Goal: Find specific page/section: Find specific page/section

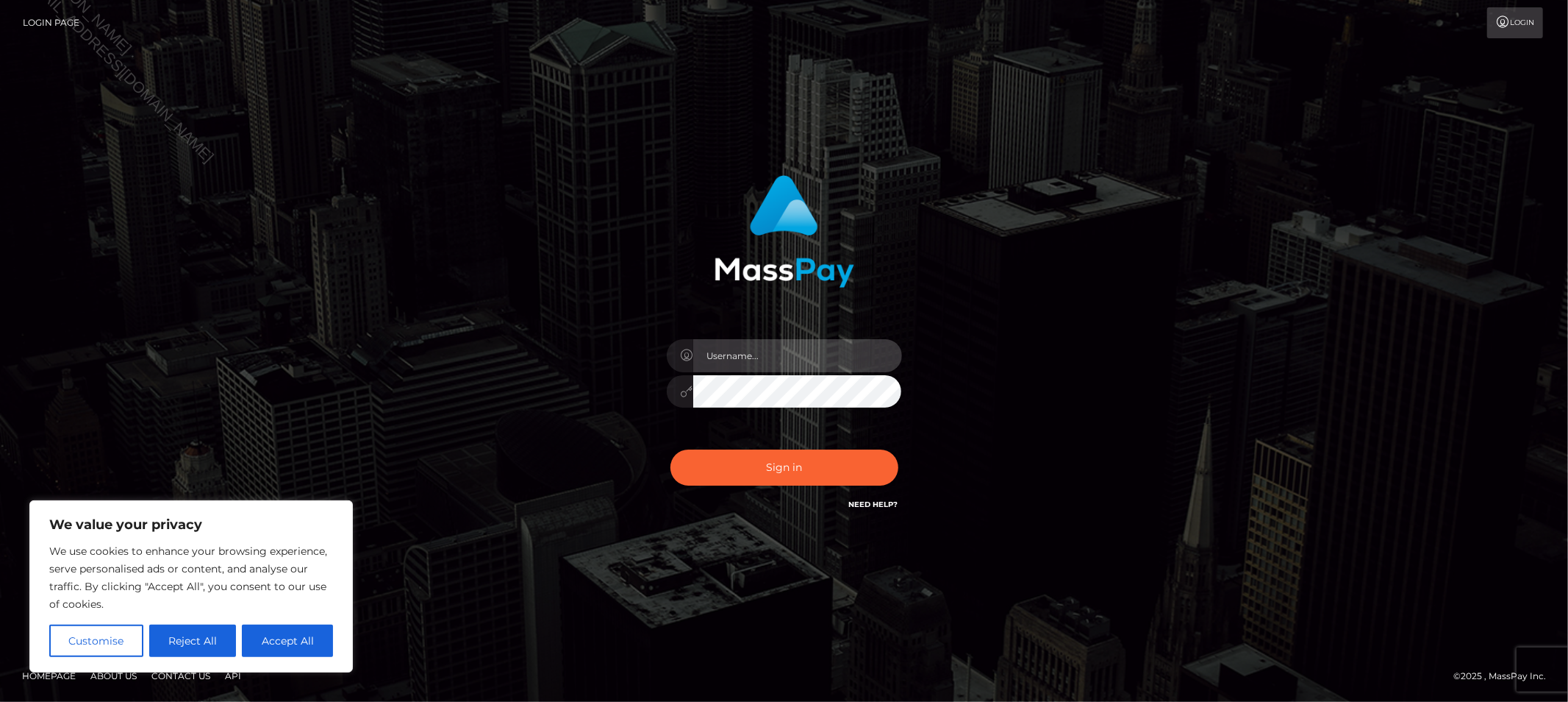
click at [742, 347] on input "text" at bounding box center [797, 355] width 209 height 33
type input "Allyssa"
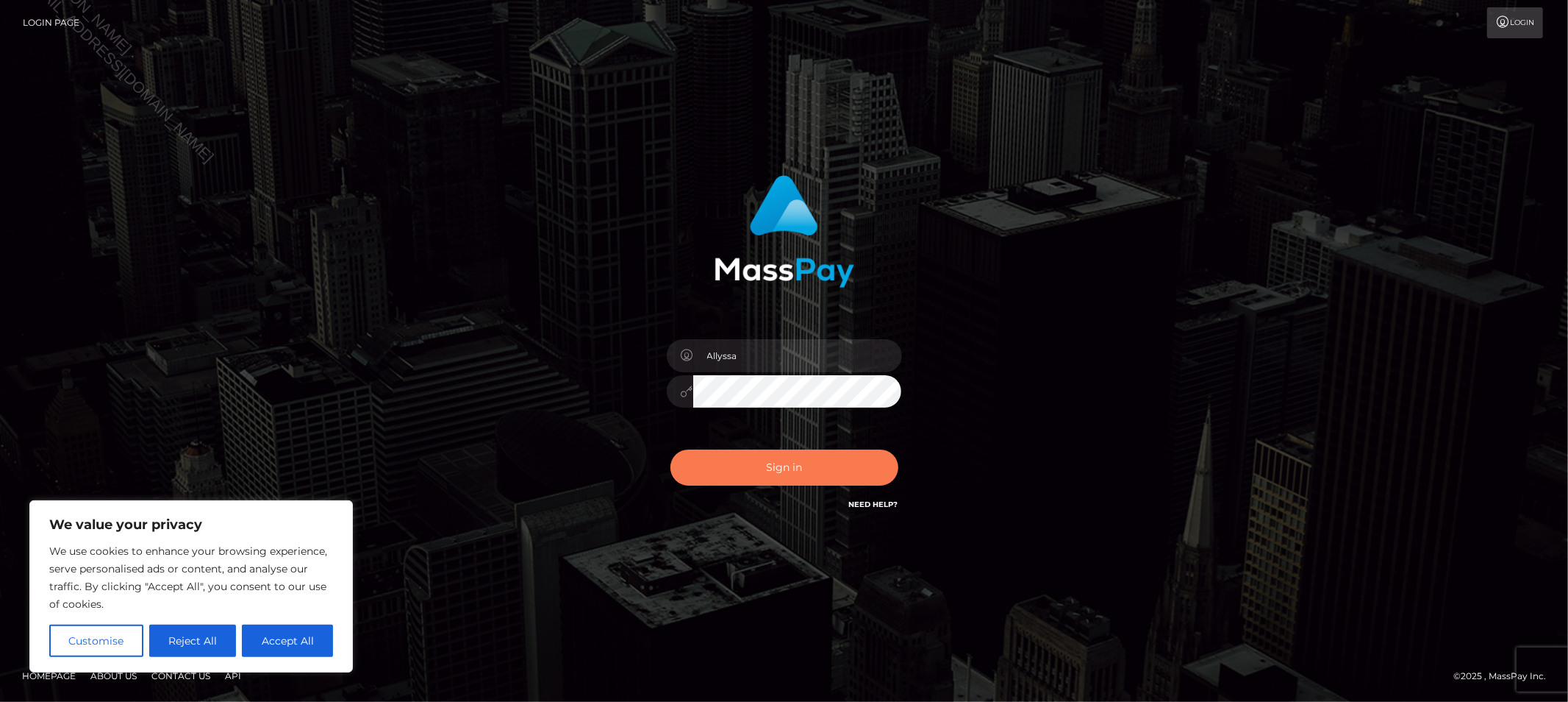
click at [788, 466] on button "Sign in" at bounding box center [784, 468] width 228 height 36
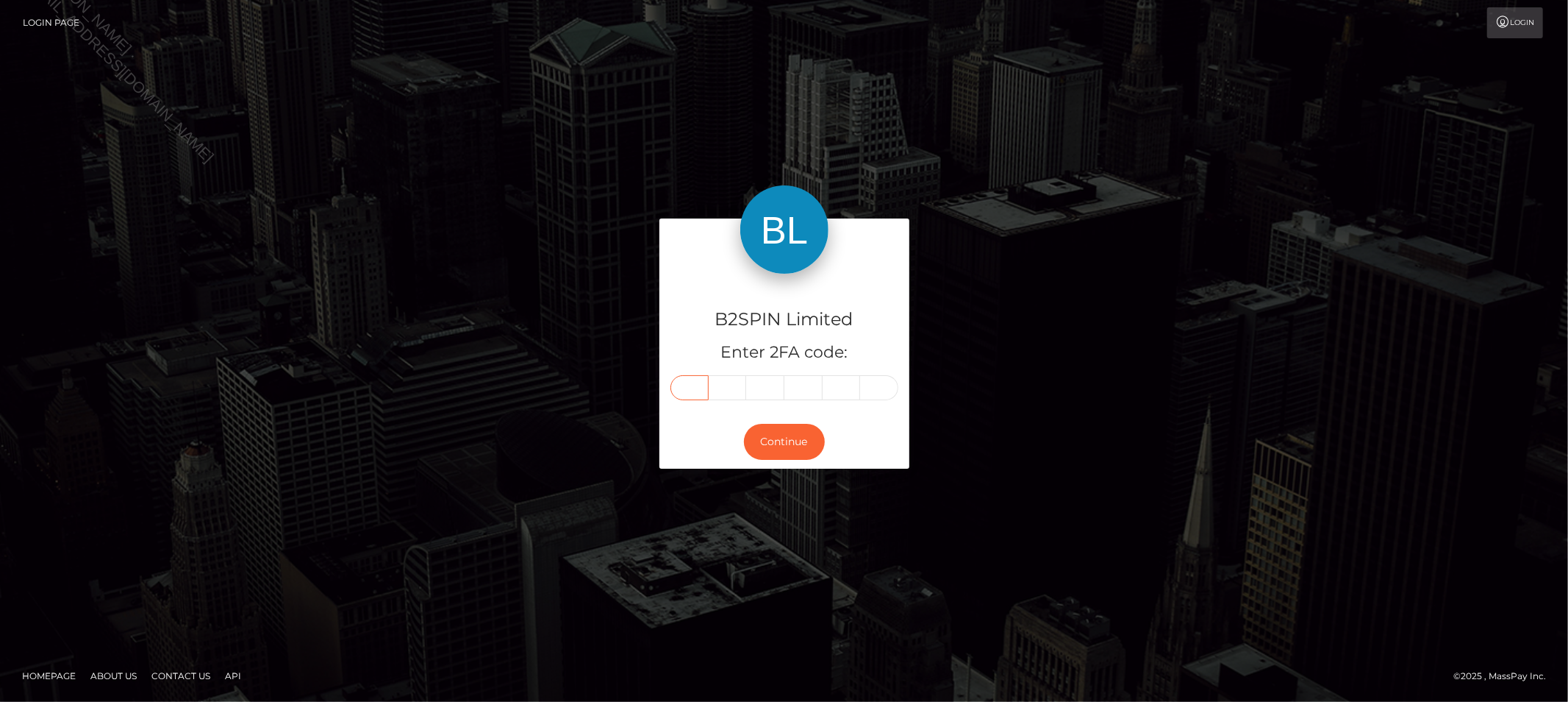
click at [689, 386] on input "text" at bounding box center [690, 387] width 38 height 25
type input "7"
type input "2"
type input "6"
type input "8"
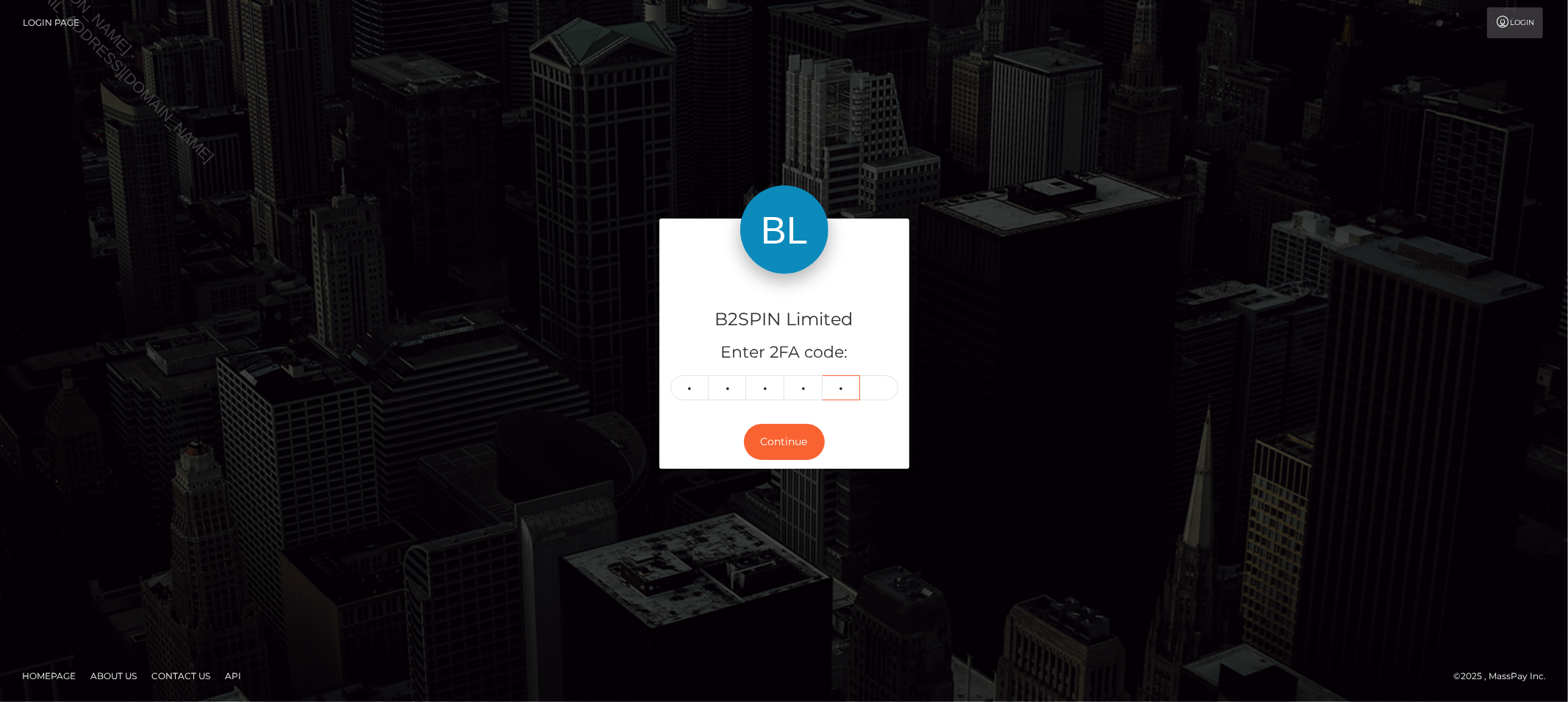
type input "2"
type input "3"
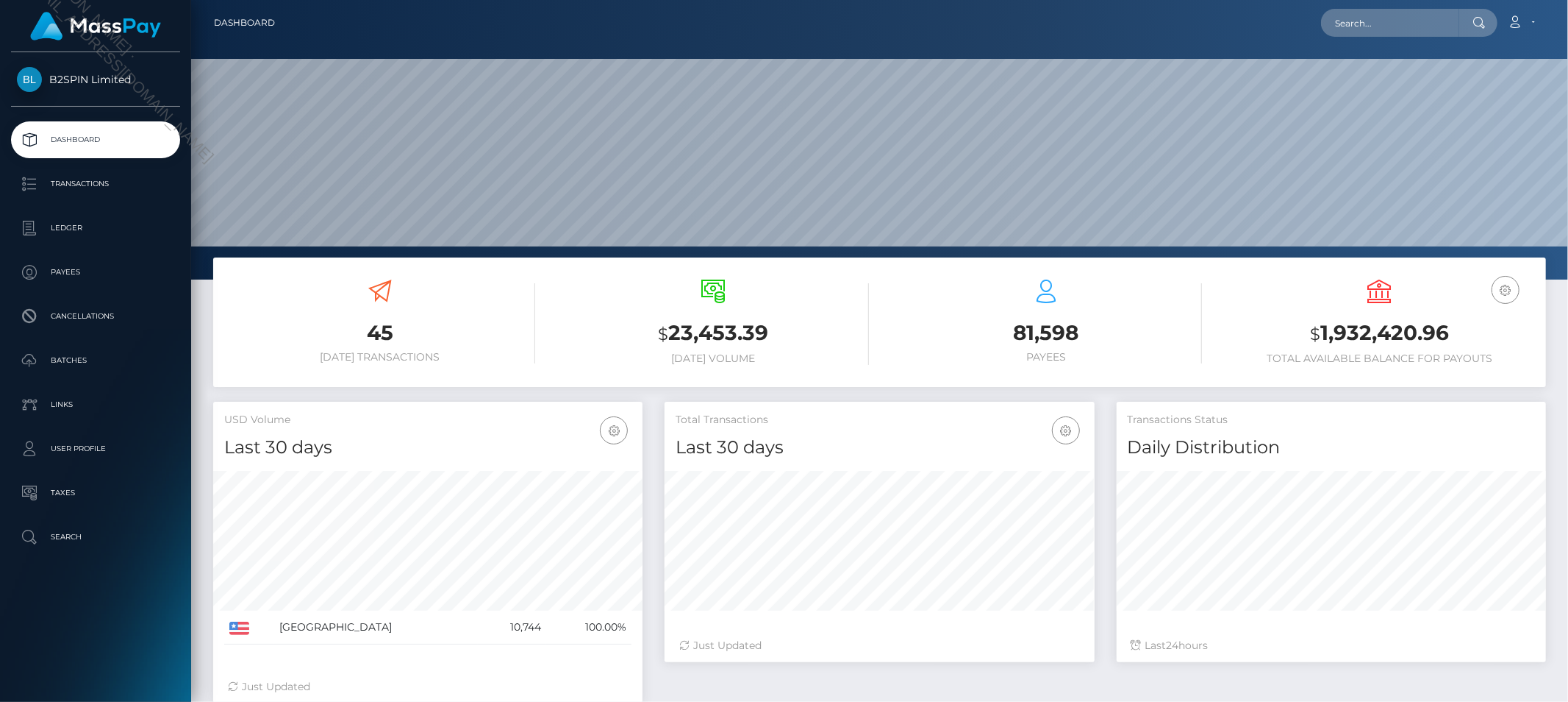
scroll to position [261, 430]
click at [1430, 31] on input "text" at bounding box center [1390, 23] width 138 height 28
paste input "c879cad4-31a6-4853-9bb2-5a0984a7428f"
click at [1410, 28] on input "c879cad4-31a6-4853-9bb2-5a0984a7428f" at bounding box center [1390, 23] width 138 height 28
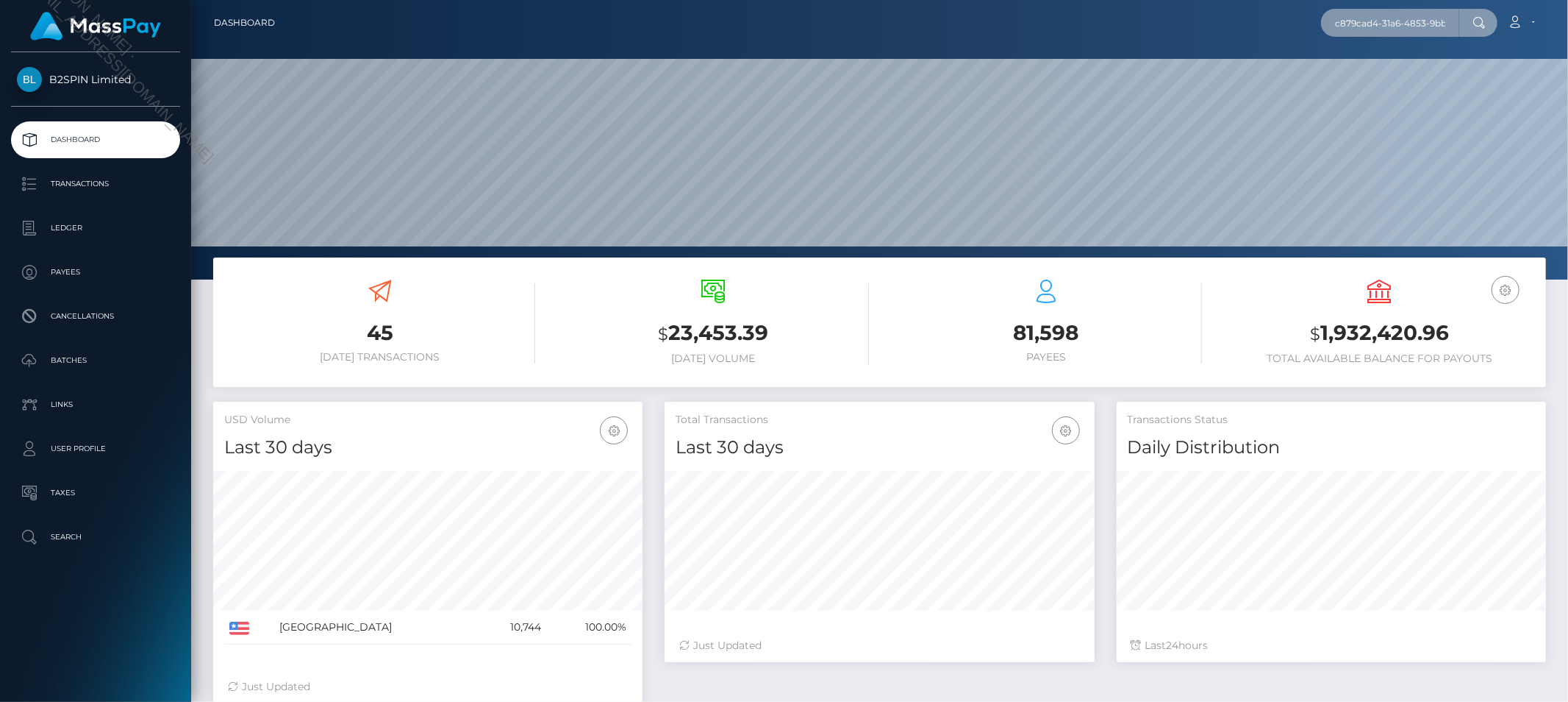
click at [1410, 28] on input "c879cad4-31a6-4853-9bb2-5a0984a7428f" at bounding box center [1390, 23] width 138 height 28
paste input "790680834"
type input "790680834"
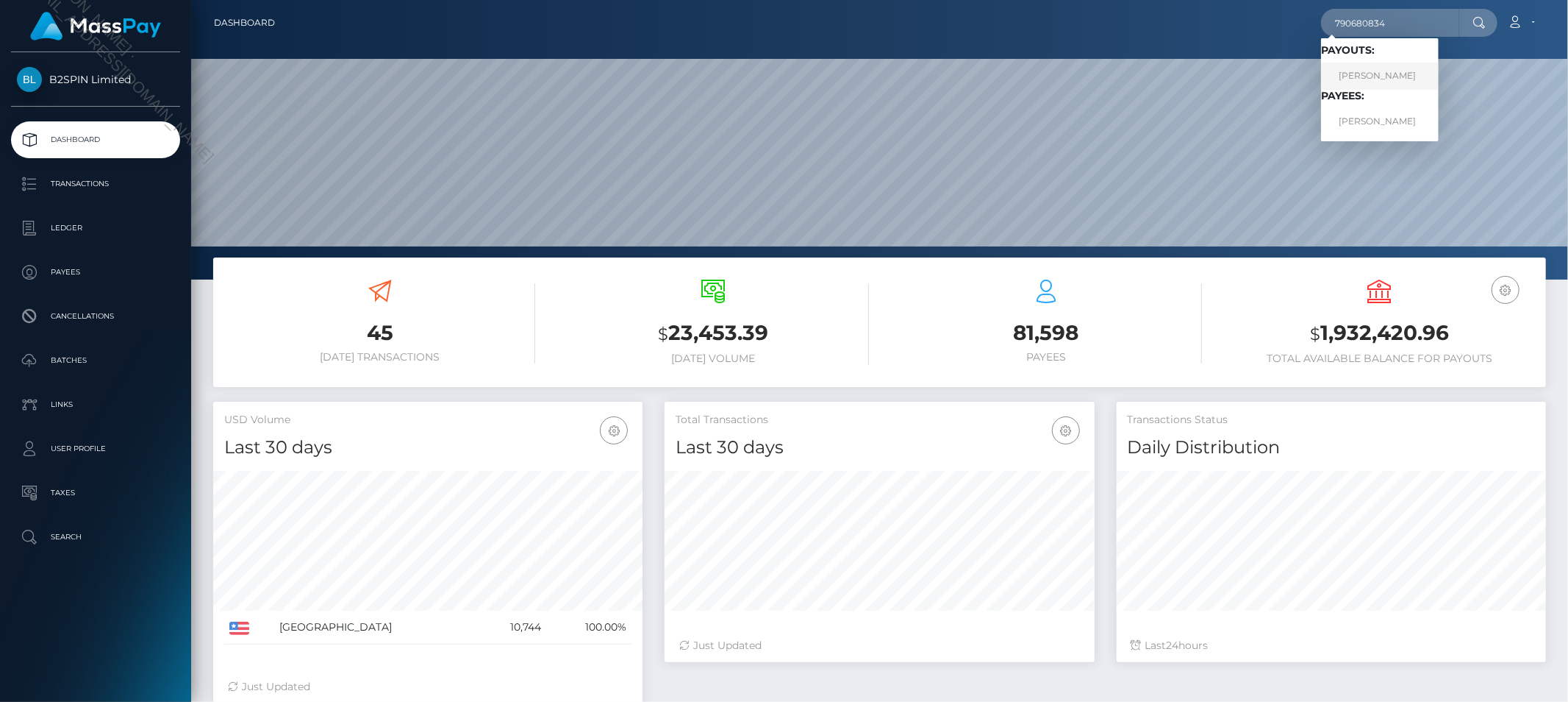
click at [1387, 81] on link "JASON BRENDEN CLARK" at bounding box center [1380, 76] width 118 height 27
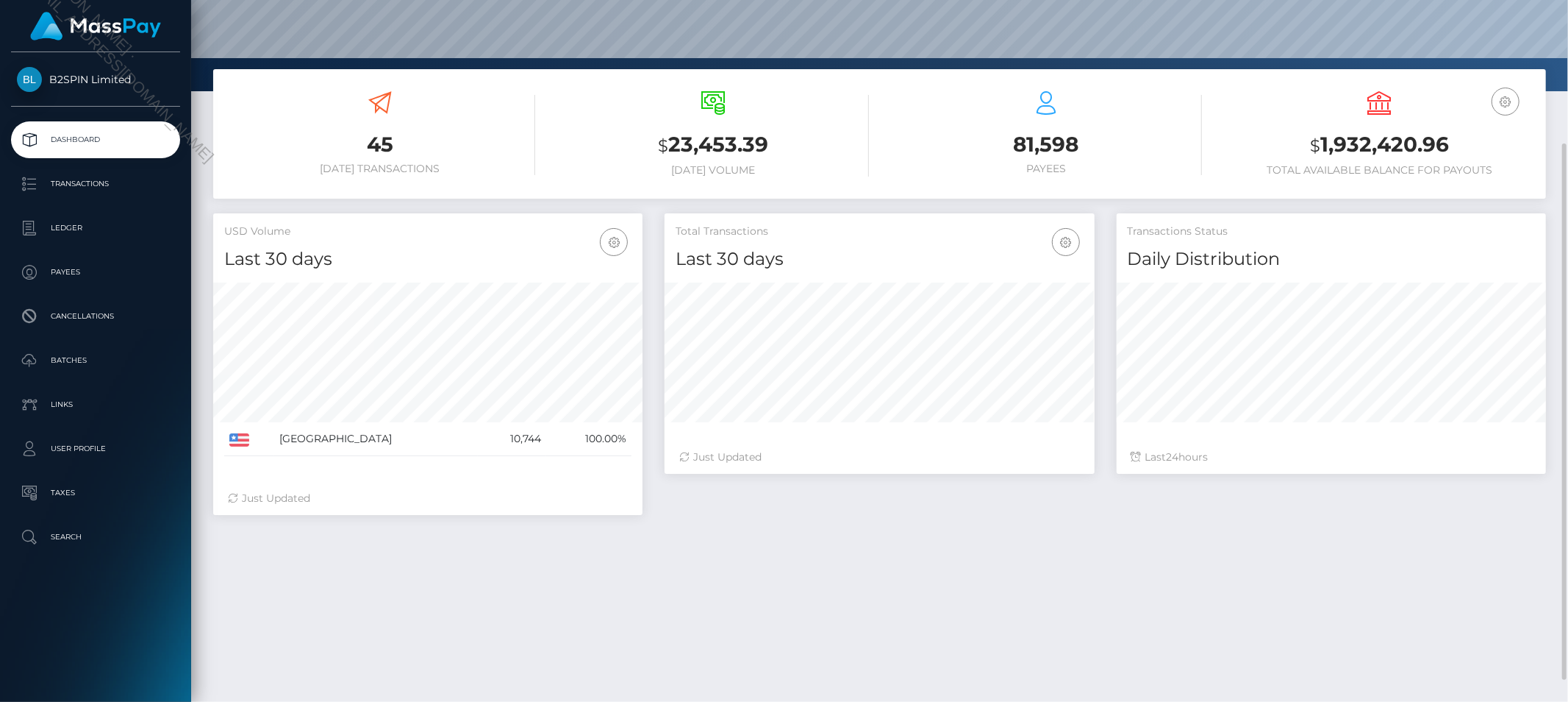
scroll to position [217, 0]
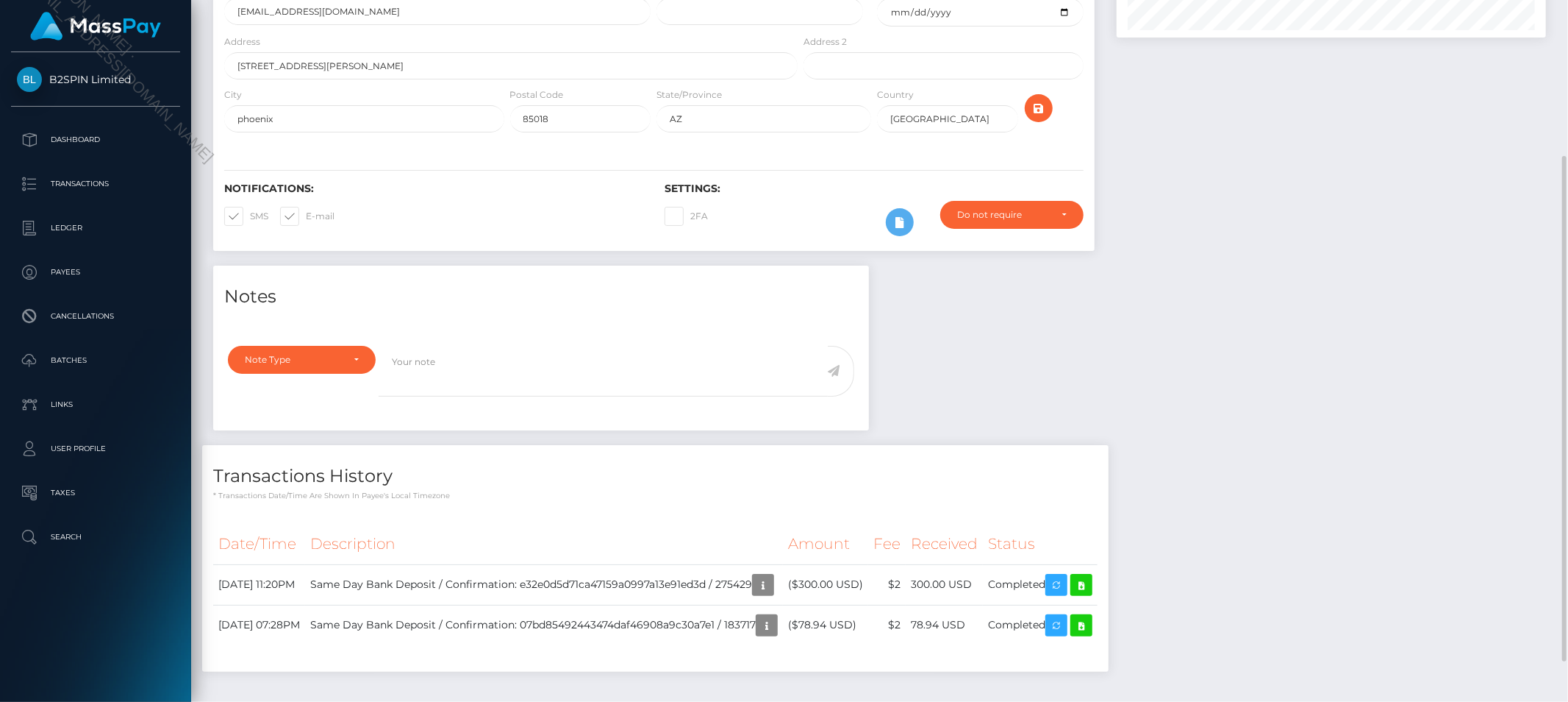
scroll to position [177, 430]
